Goal: Find specific page/section: Find specific page/section

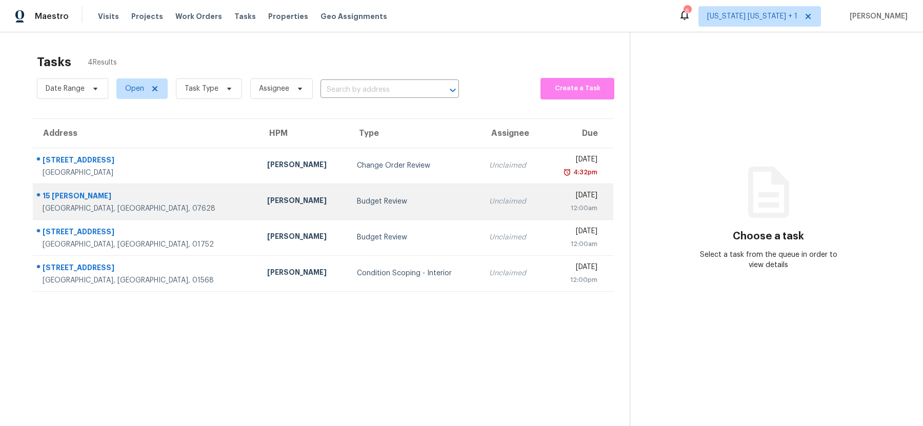
click at [357, 197] on div "Budget Review" at bounding box center [414, 201] width 115 height 10
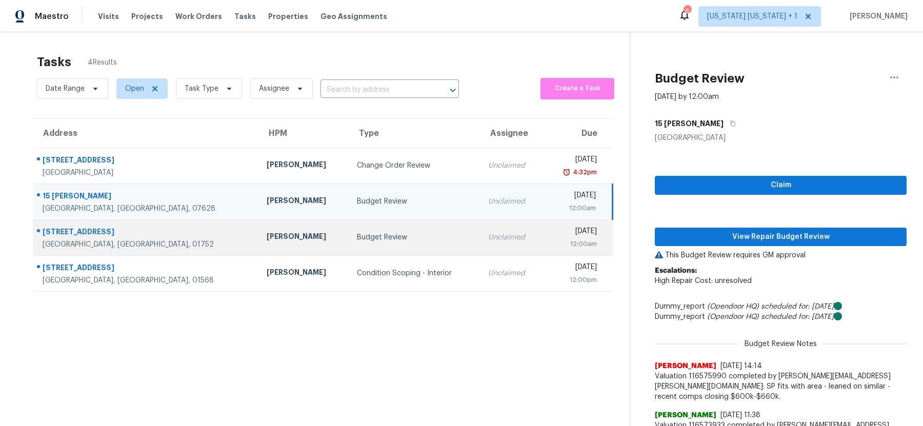
click at [355, 243] on td "Budget Review" at bounding box center [415, 238] width 132 height 36
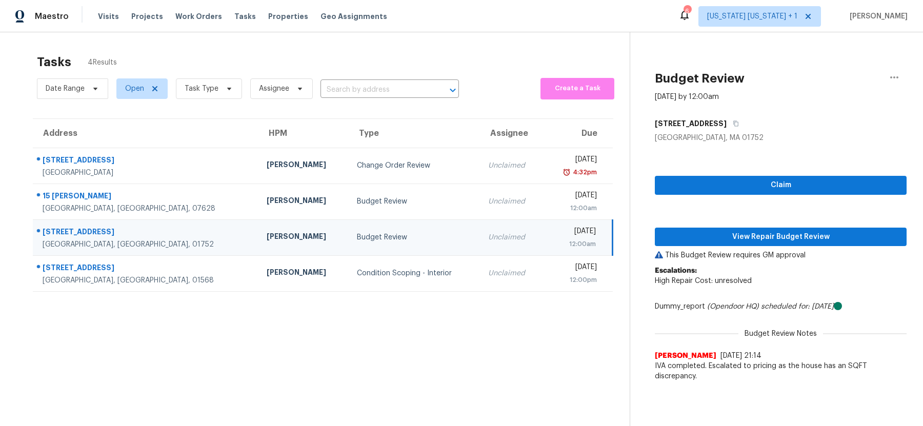
scroll to position [21, 0]
